Goal: Transaction & Acquisition: Download file/media

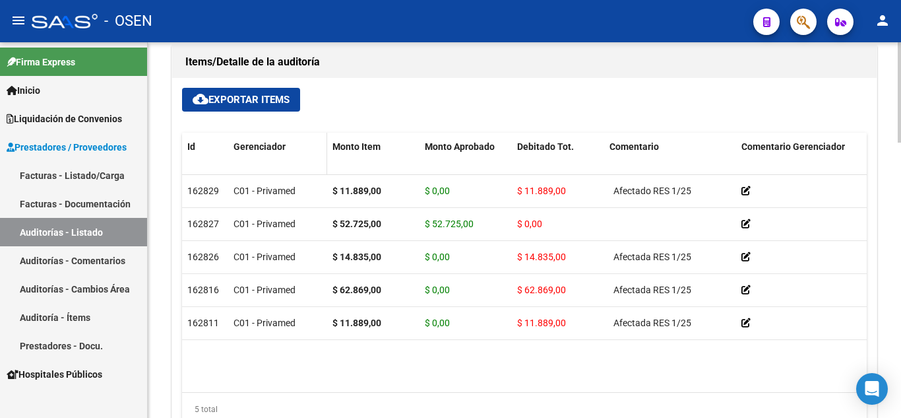
scroll to position [858, 0]
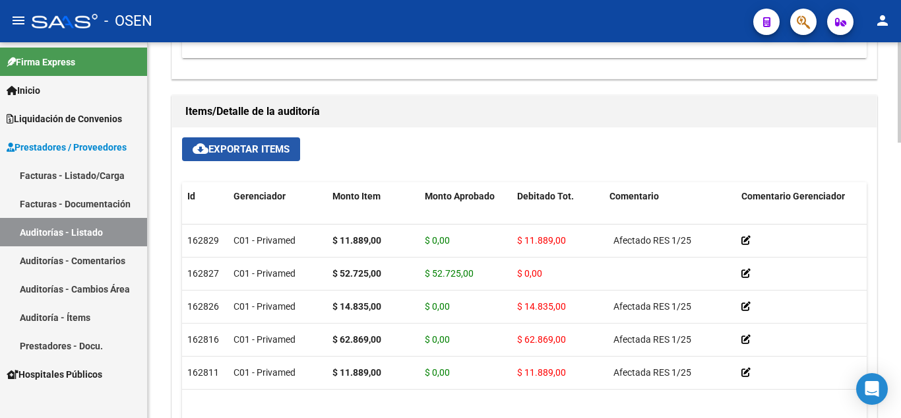
click at [246, 148] on span "cloud_download Exportar Items" at bounding box center [241, 149] width 97 height 12
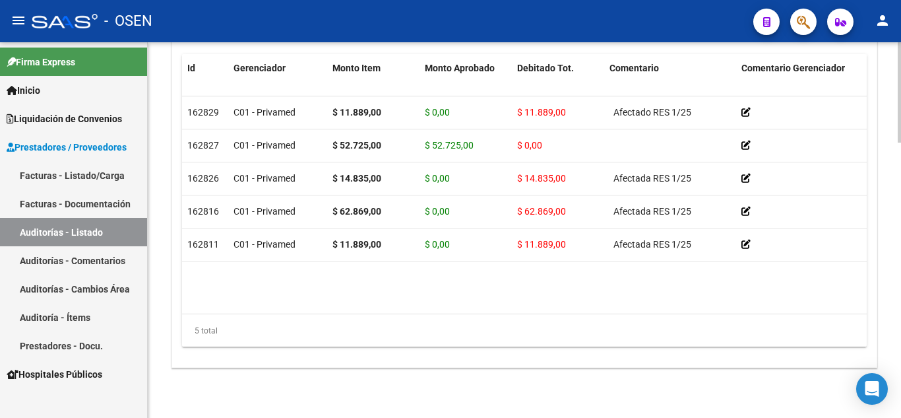
scroll to position [897, 0]
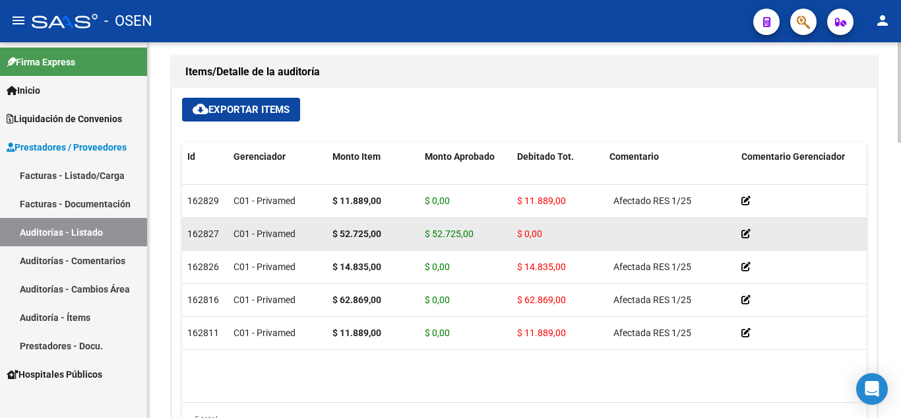
click at [748, 232] on icon at bounding box center [746, 233] width 9 height 9
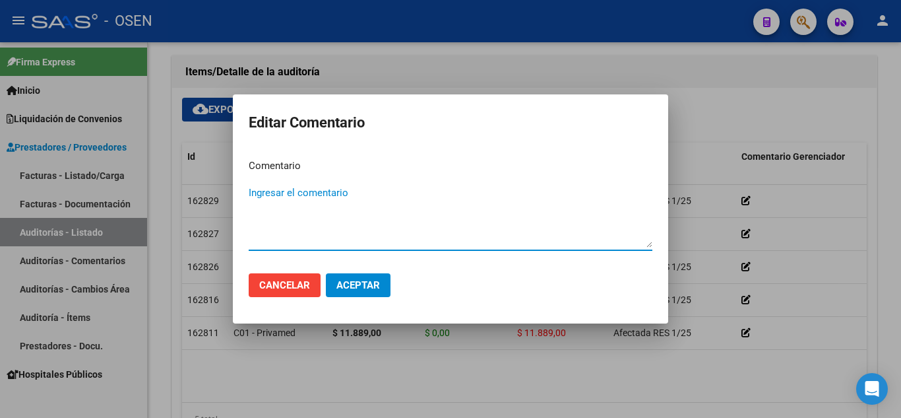
click at [288, 280] on span "Cancelar" at bounding box center [284, 285] width 51 height 12
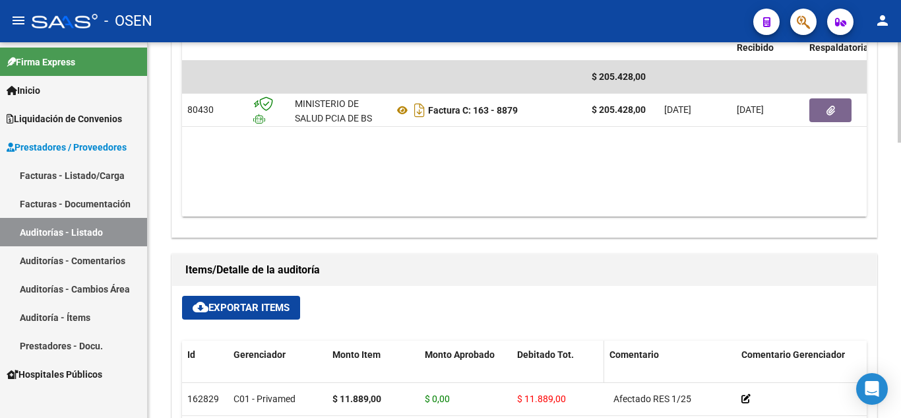
scroll to position [633, 0]
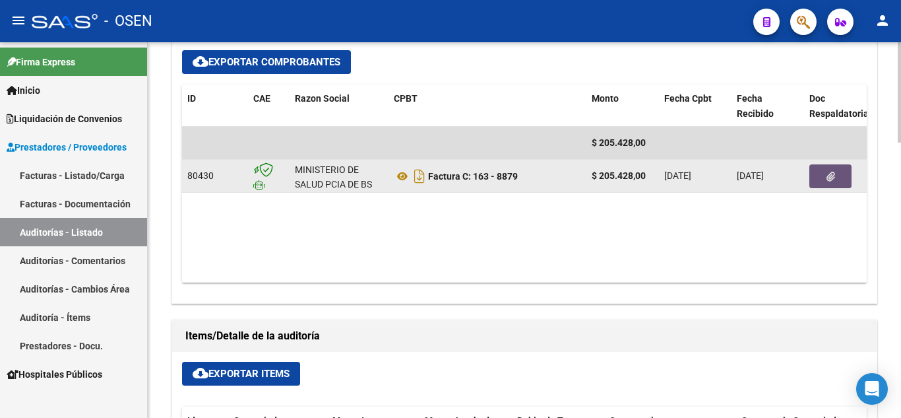
click at [831, 168] on button "button" at bounding box center [831, 176] width 42 height 24
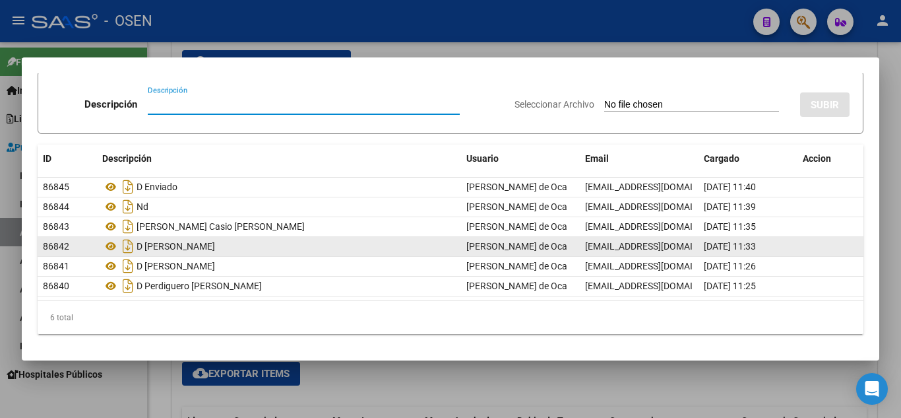
scroll to position [0, 0]
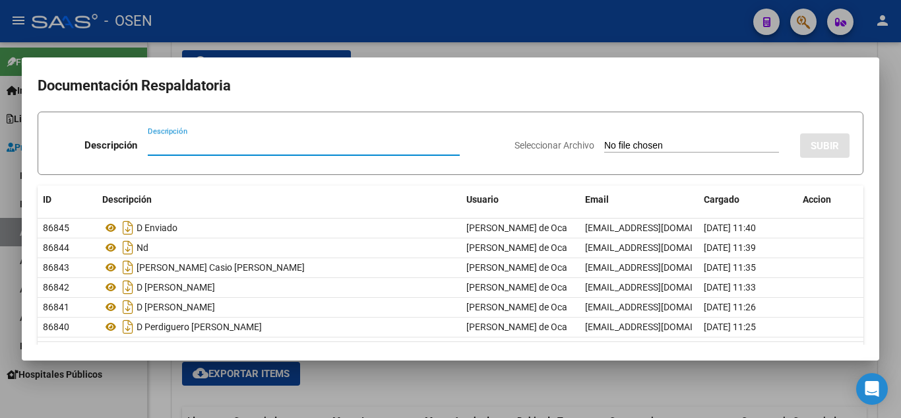
click at [810, 386] on div at bounding box center [450, 209] width 901 height 418
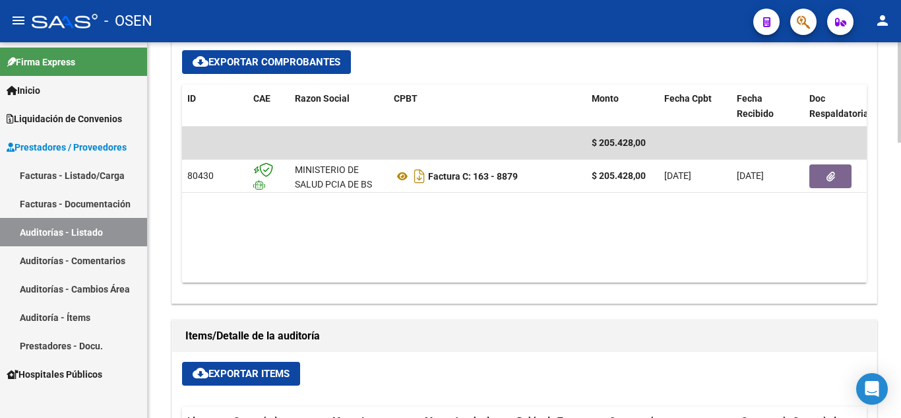
click at [271, 58] on span "cloud_download Exportar Comprobantes" at bounding box center [267, 62] width 148 height 12
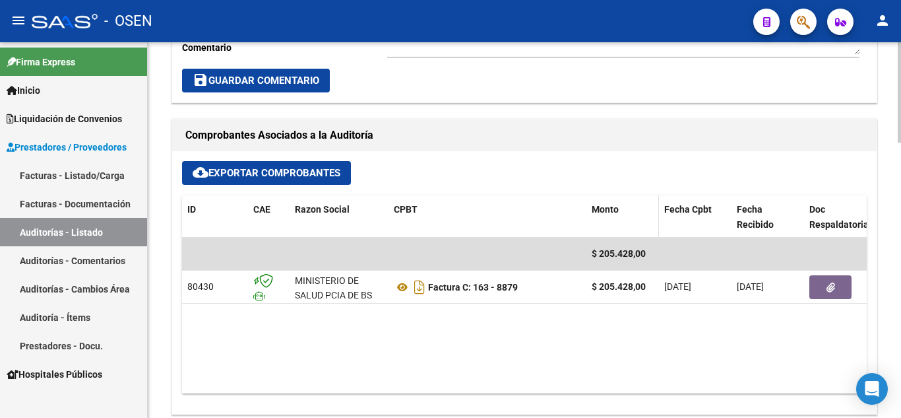
scroll to position [699, 0]
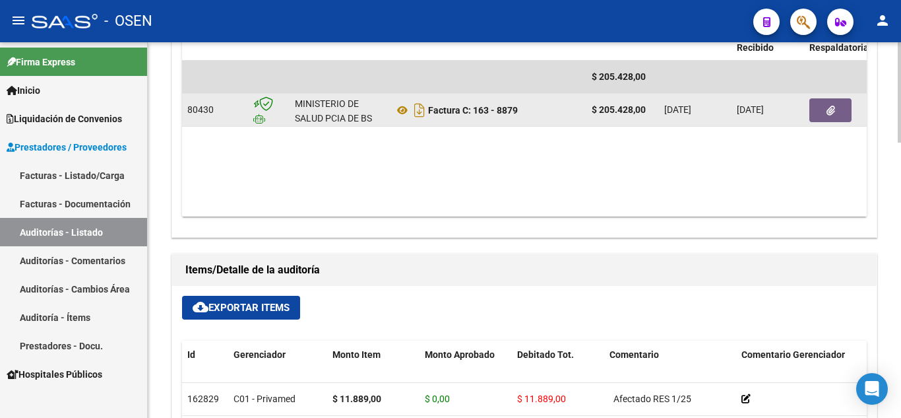
click at [828, 112] on icon "button" at bounding box center [831, 111] width 9 height 10
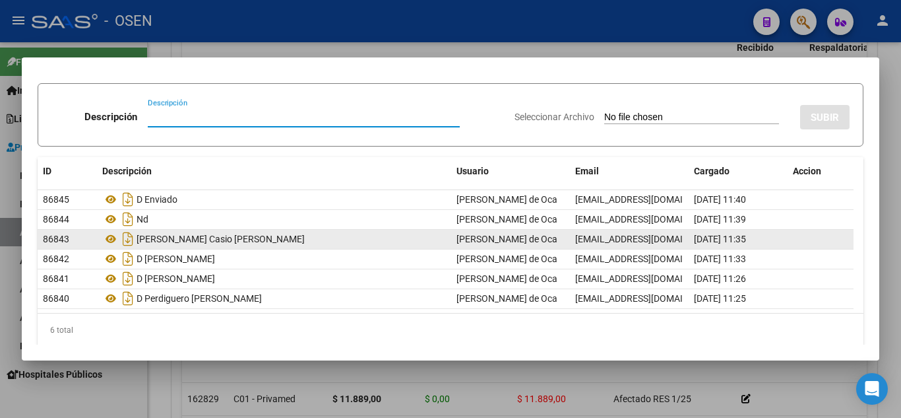
scroll to position [41, 0]
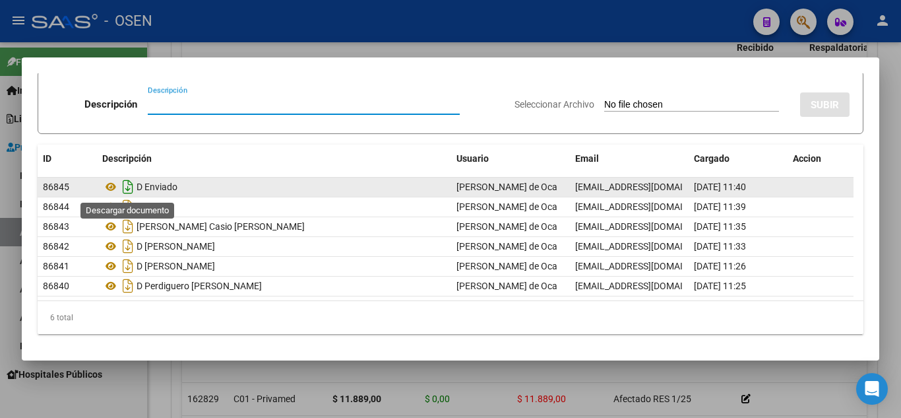
click at [128, 185] on icon "Descargar documento" at bounding box center [127, 186] width 17 height 21
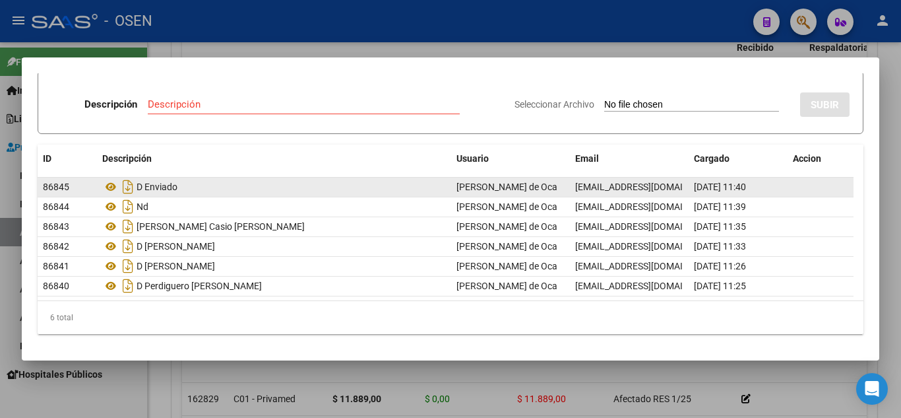
click at [886, 321] on div at bounding box center [450, 209] width 901 height 418
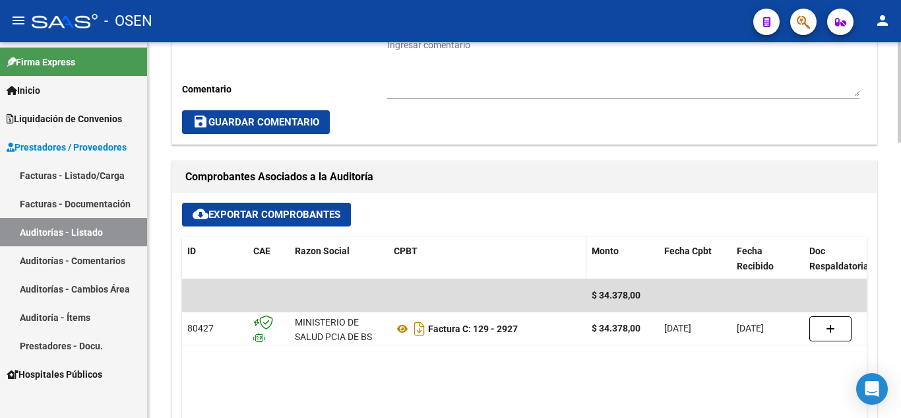
scroll to position [528, 0]
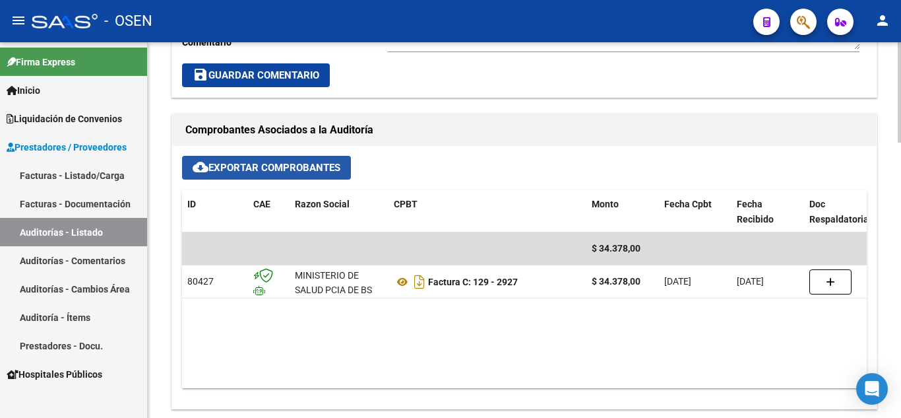
click at [265, 164] on span "cloud_download Exportar Comprobantes" at bounding box center [267, 168] width 148 height 12
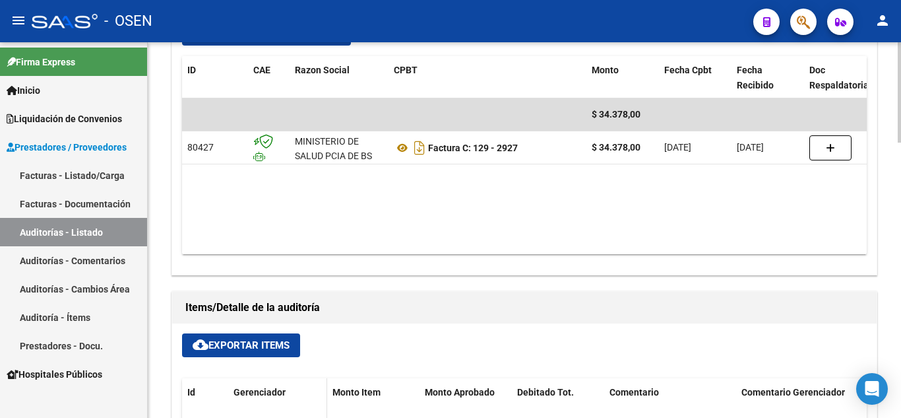
scroll to position [726, 0]
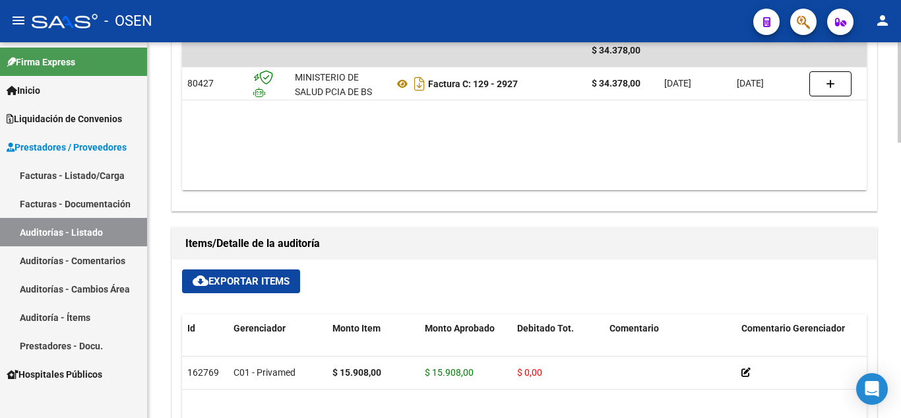
click at [254, 276] on span "cloud_download Exportar Items" at bounding box center [241, 281] width 97 height 12
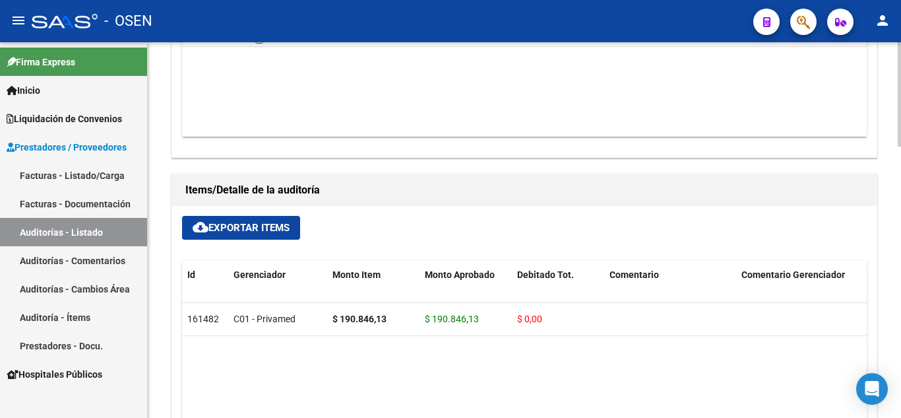
scroll to position [858, 0]
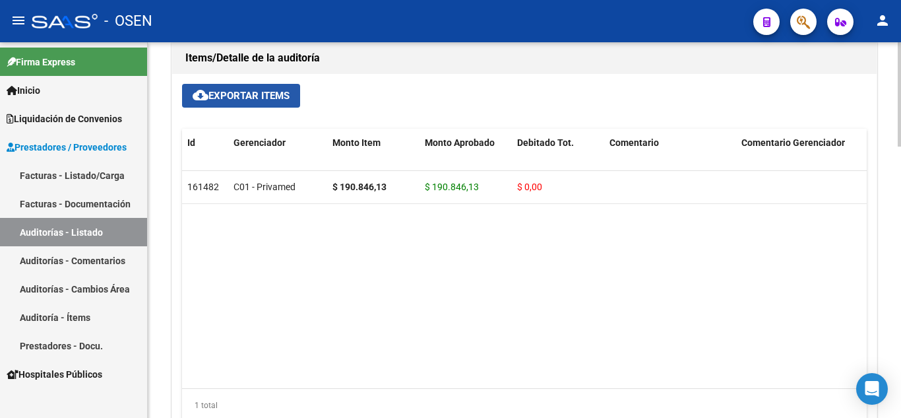
click at [243, 92] on span "cloud_download Exportar Items" at bounding box center [241, 96] width 97 height 12
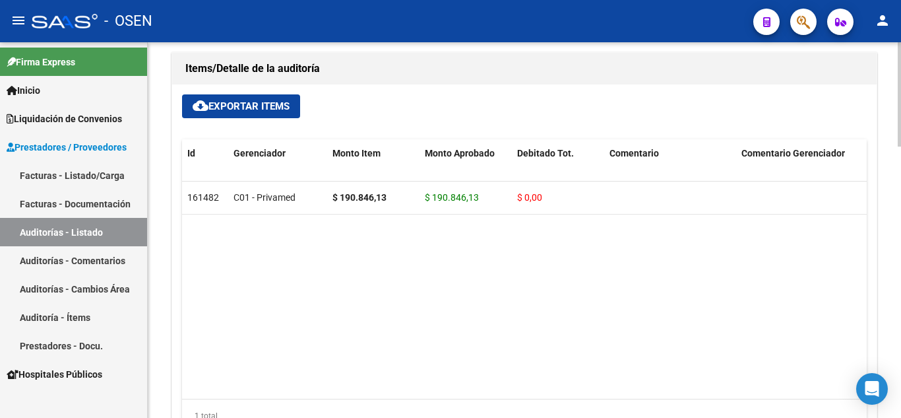
scroll to position [712, 0]
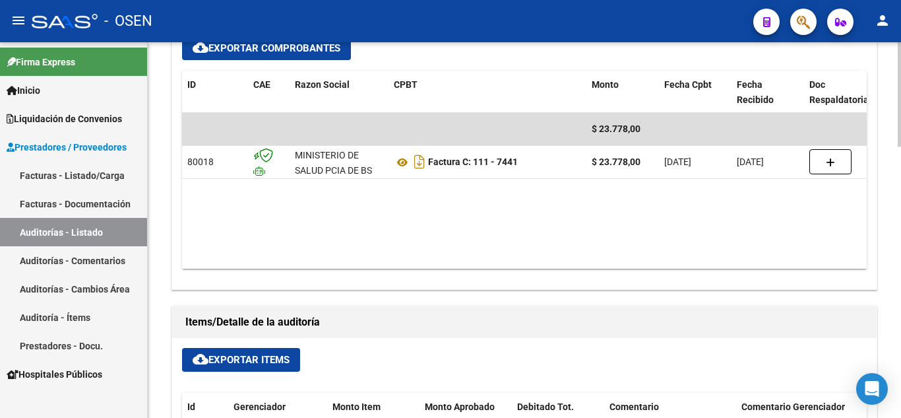
scroll to position [792, 0]
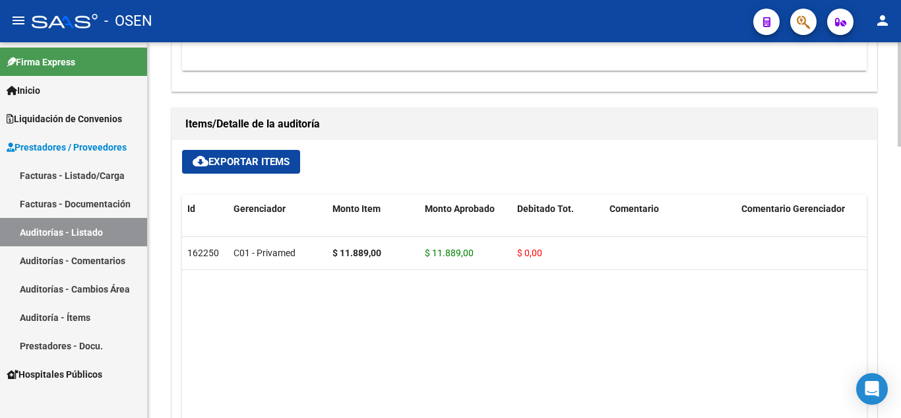
click at [234, 159] on span "cloud_download Exportar Items" at bounding box center [241, 162] width 97 height 12
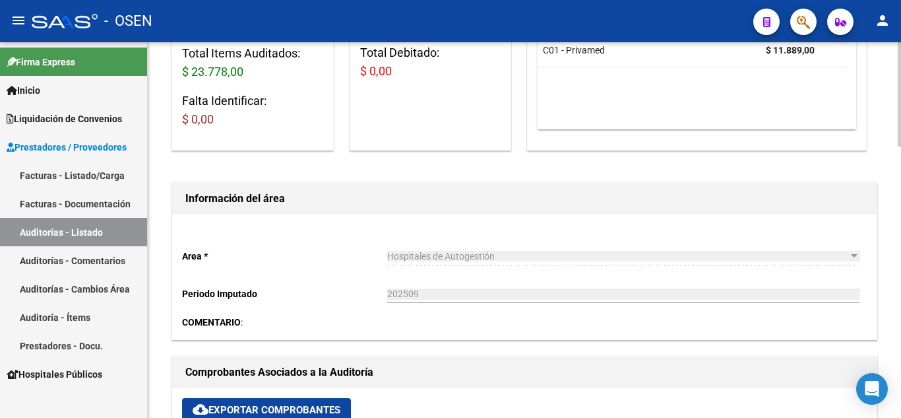
scroll to position [264, 0]
